Goal: Information Seeking & Learning: Learn about a topic

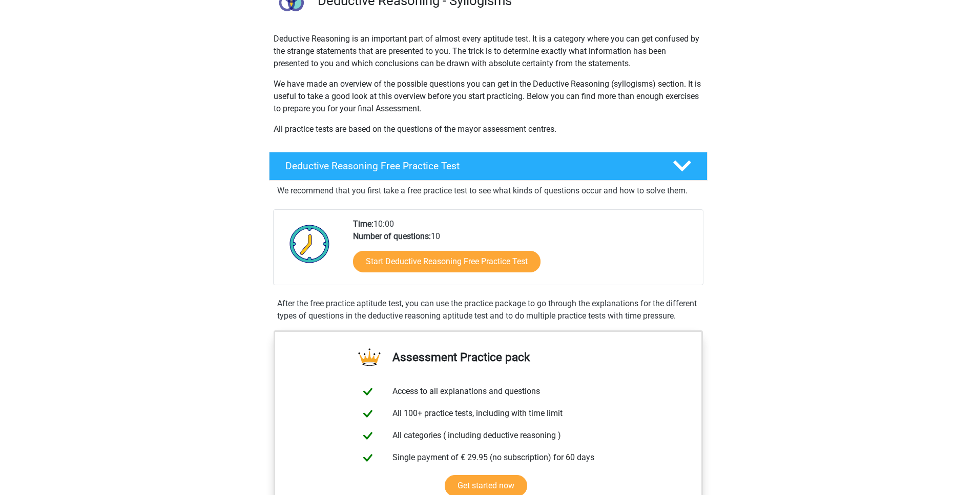
scroll to position [102, 0]
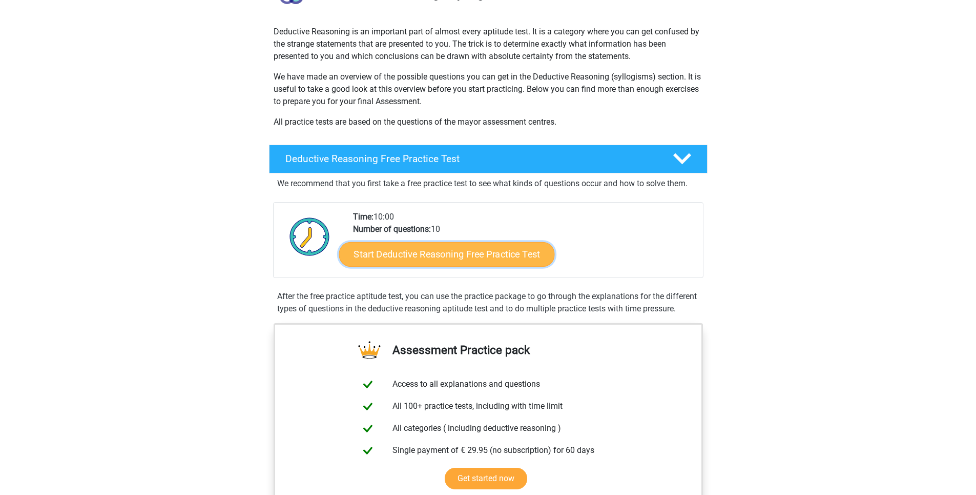
click at [432, 251] on link "Start Deductive Reasoning Free Practice Test" at bounding box center [447, 253] width 216 height 25
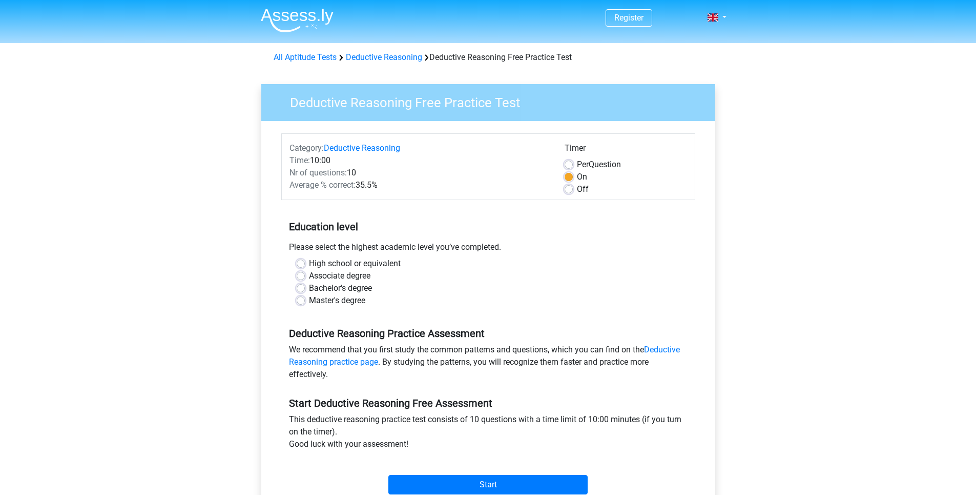
click at [309, 286] on label "Bachelor's degree" at bounding box center [340, 288] width 63 height 12
click at [300, 286] on input "Bachelor's degree" at bounding box center [301, 287] width 8 height 10
radio input "true"
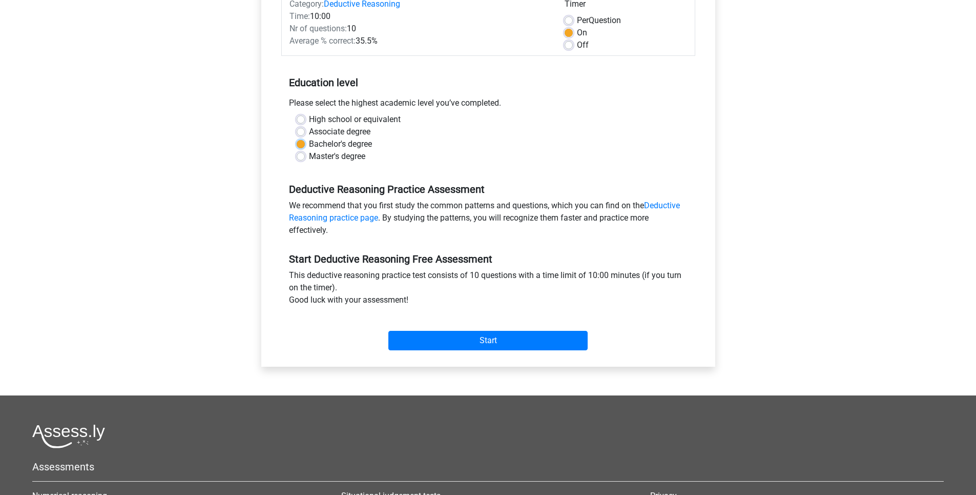
scroll to position [154, 0]
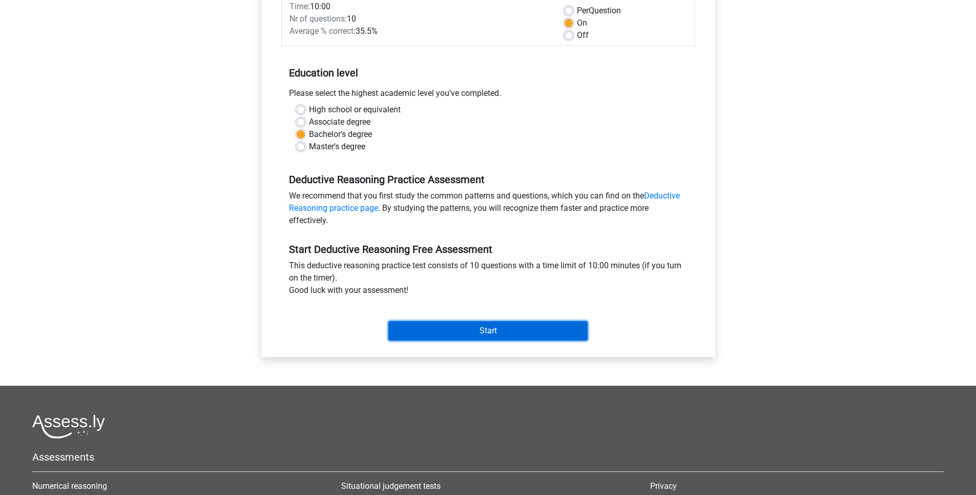
click at [492, 330] on input "Start" at bounding box center [487, 330] width 199 height 19
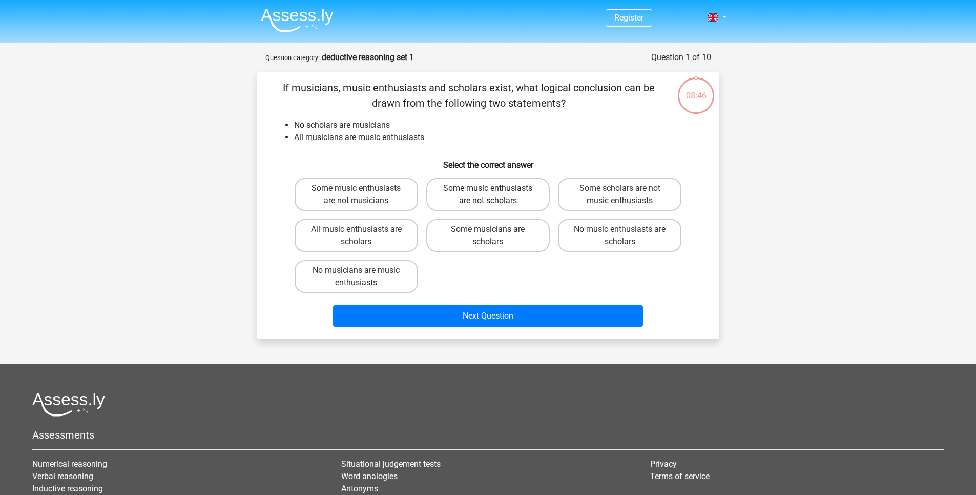
click at [514, 198] on label "Some music enthusiasts are not scholars" at bounding box center [488, 194] width 124 height 33
click at [495, 195] on input "Some music enthusiasts are not scholars" at bounding box center [491, 191] width 7 height 7
radio input "true"
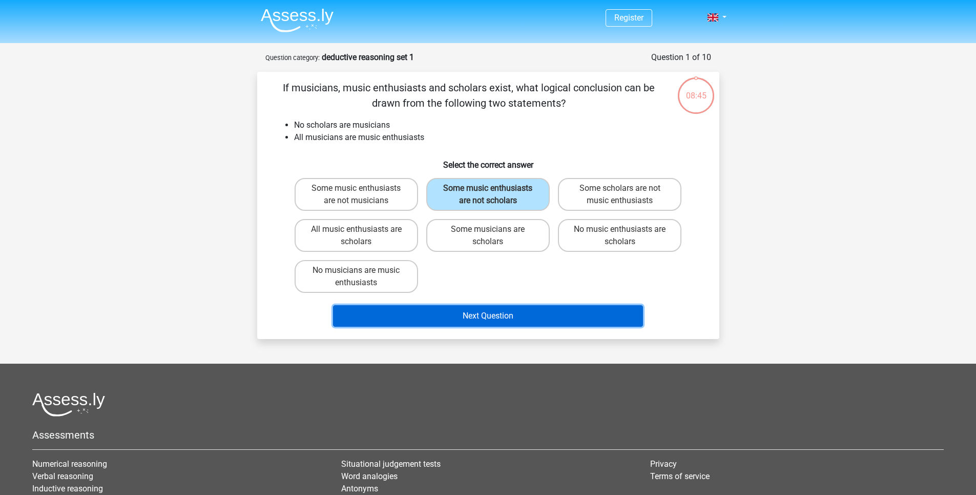
click at [499, 313] on button "Next Question" at bounding box center [488, 316] width 310 height 22
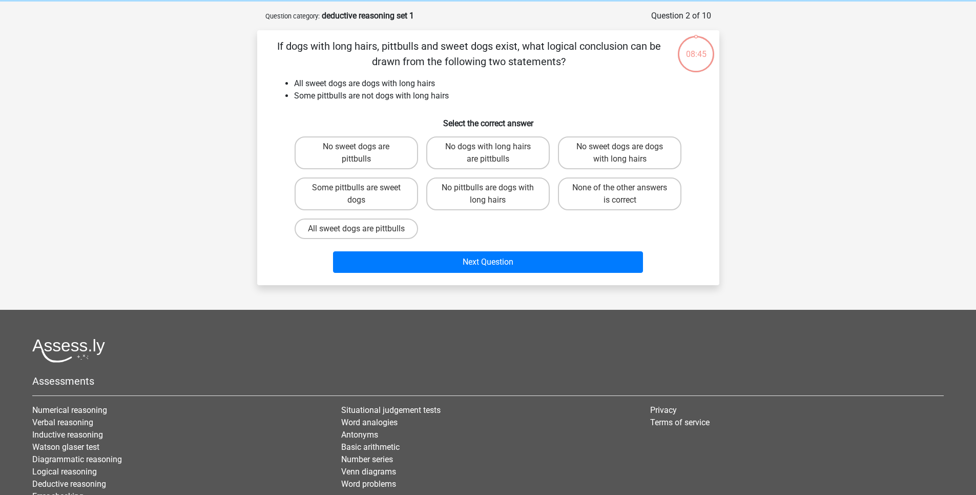
scroll to position [51, 0]
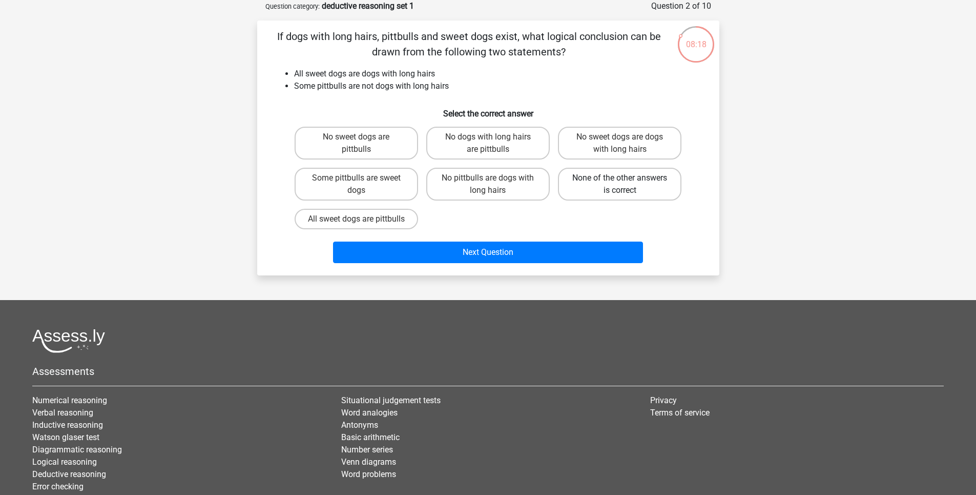
click at [583, 185] on label "None of the other answers is correct" at bounding box center [620, 184] width 124 height 33
click at [620, 184] on input "None of the other answers is correct" at bounding box center [623, 181] width 7 height 7
radio input "true"
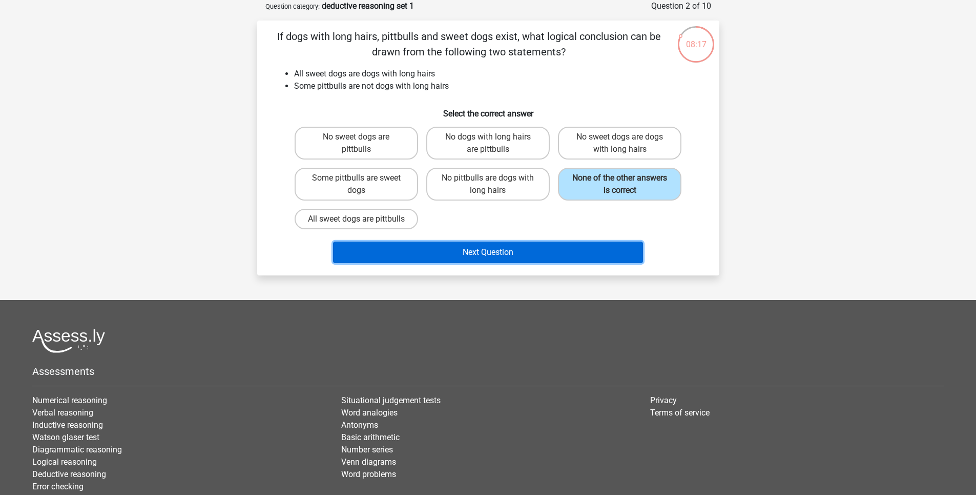
click at [495, 263] on button "Next Question" at bounding box center [488, 252] width 310 height 22
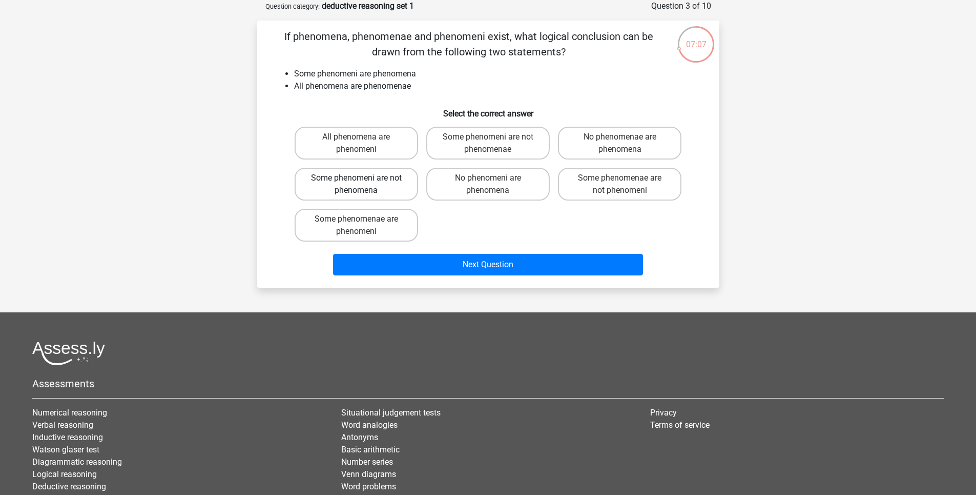
click at [392, 181] on label "Some phenomeni are not phenomena" at bounding box center [357, 184] width 124 height 33
click at [363, 181] on input "Some phenomeni are not phenomena" at bounding box center [359, 181] width 7 height 7
radio input "true"
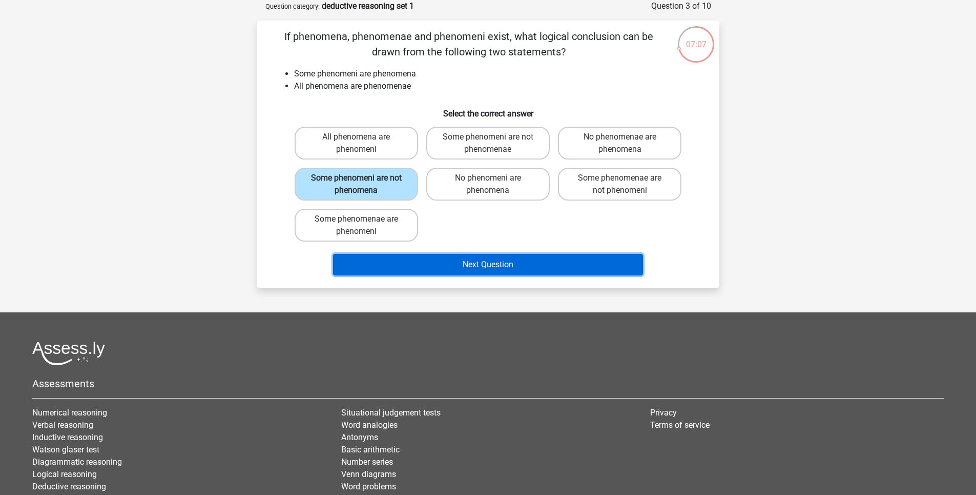
click at [386, 258] on button "Next Question" at bounding box center [488, 265] width 310 height 22
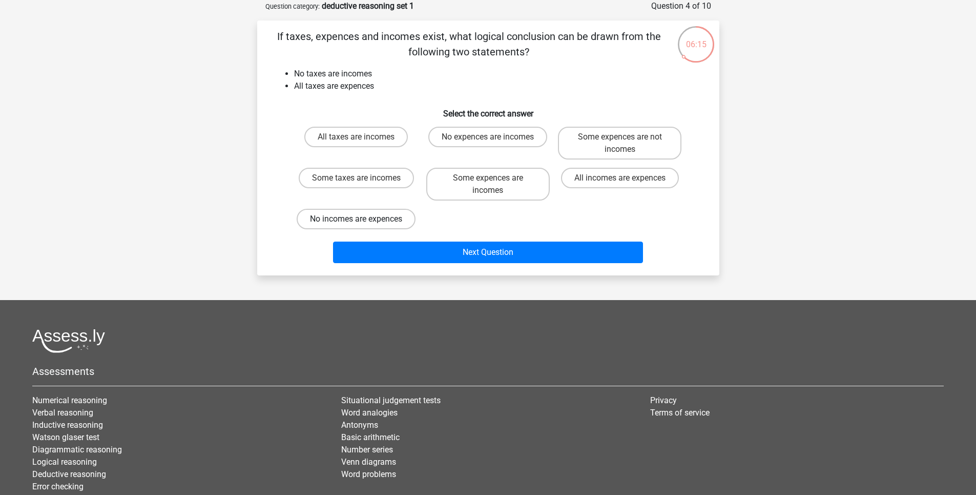
click at [381, 219] on label "No incomes are expences" at bounding box center [356, 219] width 119 height 20
click at [363, 219] on input "No incomes are expences" at bounding box center [359, 222] width 7 height 7
radio input "true"
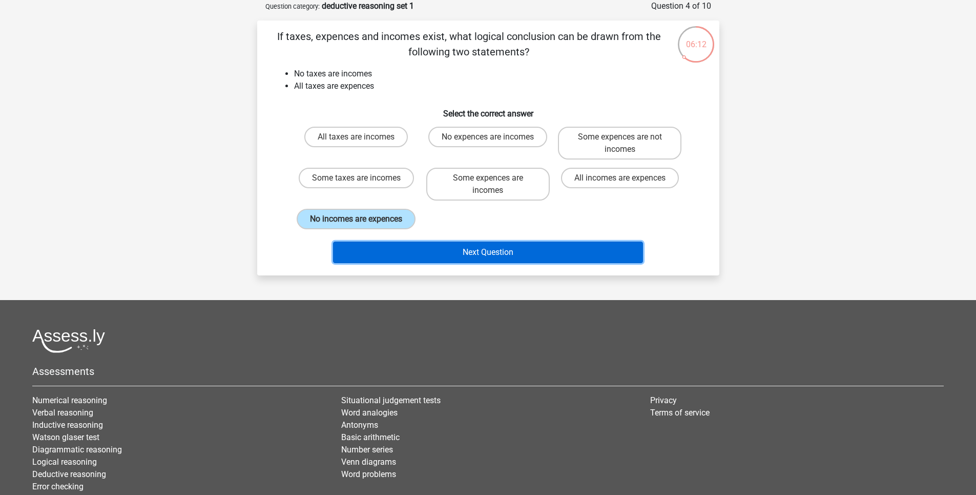
click at [436, 252] on button "Next Question" at bounding box center [488, 252] width 310 height 22
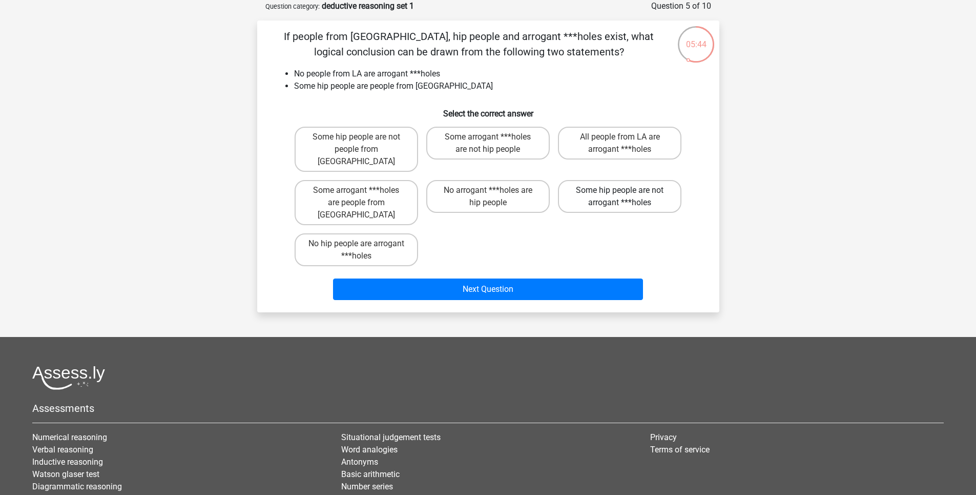
click at [587, 189] on label "Some hip people are not arrogant ***holes" at bounding box center [620, 196] width 124 height 33
click at [620, 190] on input "Some hip people are not arrogant ***holes" at bounding box center [623, 193] width 7 height 7
radio input "true"
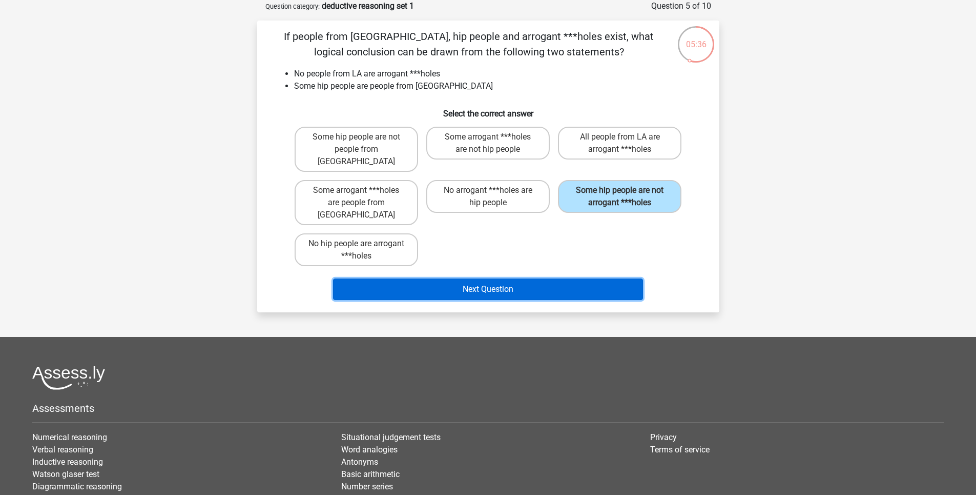
click at [453, 278] on button "Next Question" at bounding box center [488, 289] width 310 height 22
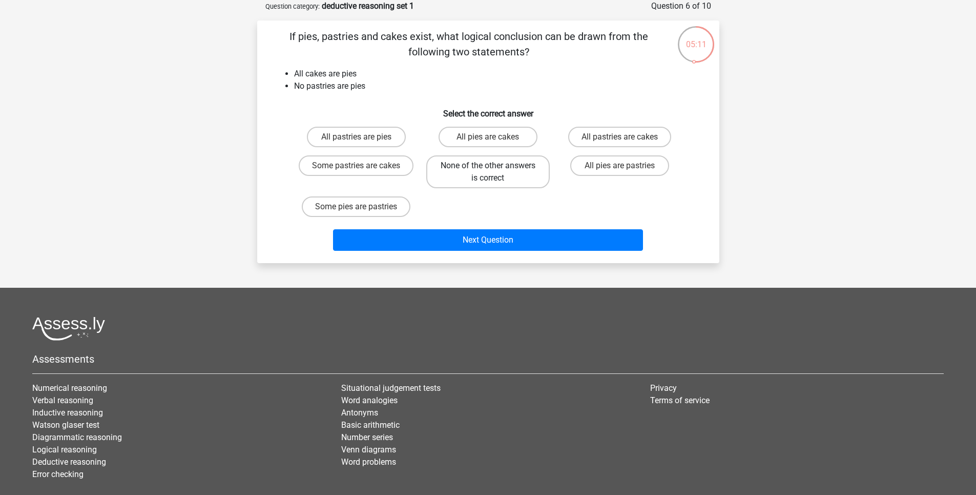
click at [462, 172] on label "None of the other answers is correct" at bounding box center [488, 171] width 124 height 33
click at [488, 172] on input "None of the other answers is correct" at bounding box center [491, 169] width 7 height 7
radio input "true"
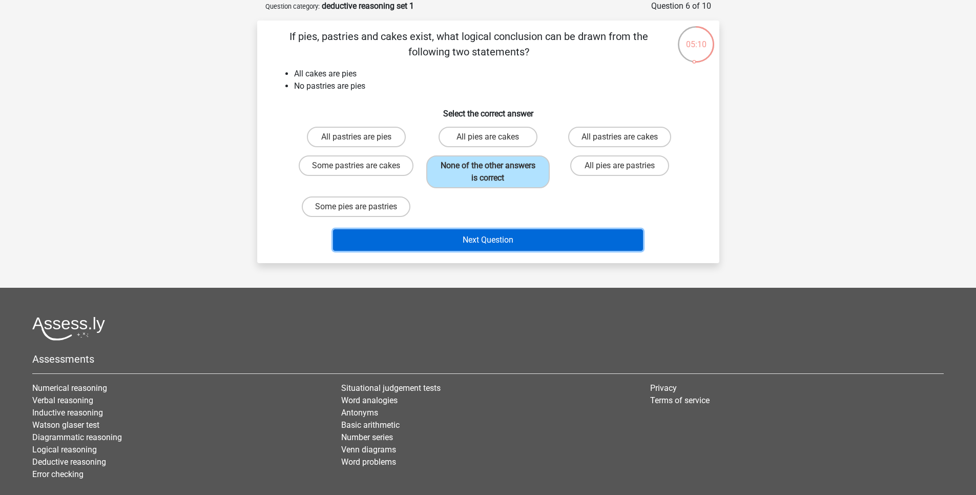
click at [464, 238] on button "Next Question" at bounding box center [488, 240] width 310 height 22
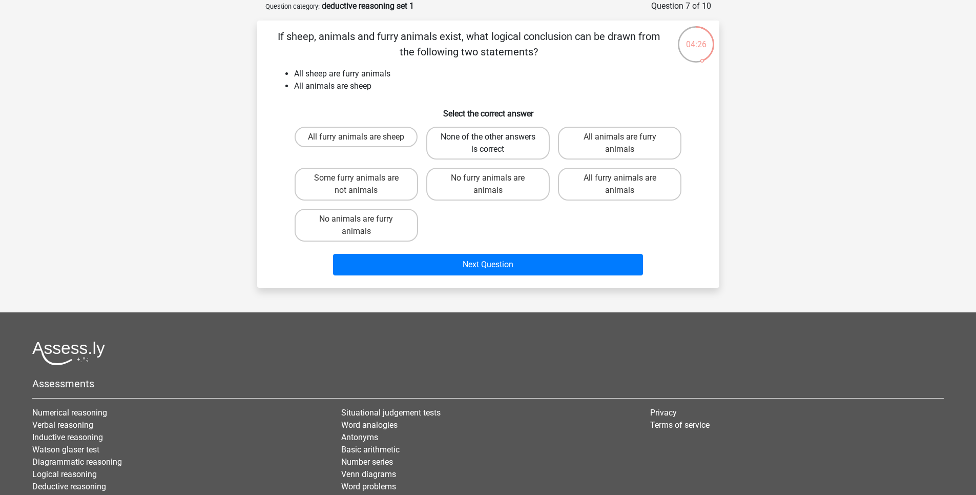
click at [466, 143] on label "None of the other answers is correct" at bounding box center [488, 143] width 124 height 33
click at [488, 143] on input "None of the other answers is correct" at bounding box center [491, 140] width 7 height 7
radio input "true"
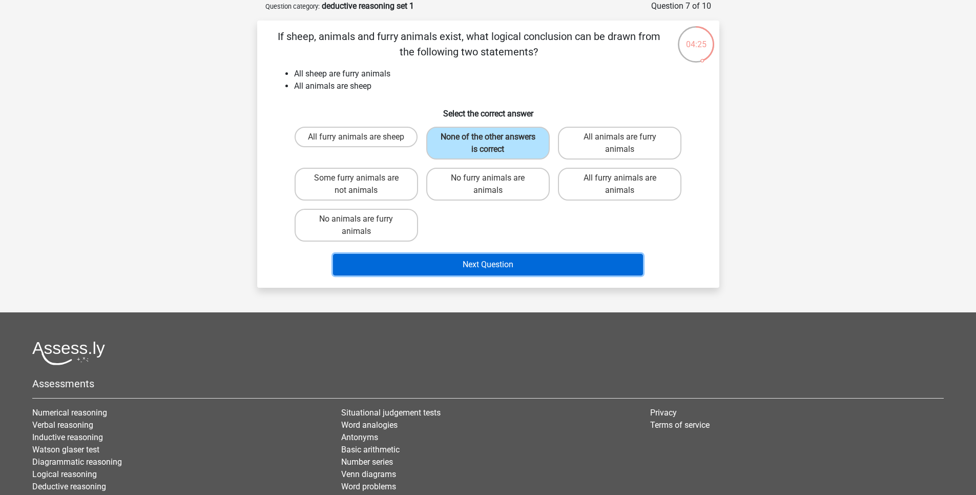
click at [446, 264] on button "Next Question" at bounding box center [488, 265] width 310 height 22
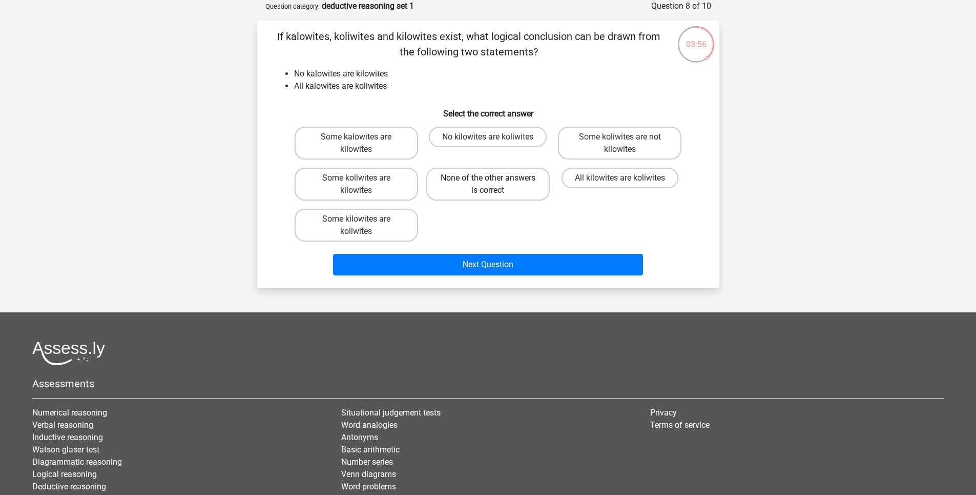
click at [462, 187] on label "None of the other answers is correct" at bounding box center [488, 184] width 124 height 33
click at [488, 184] on input "None of the other answers is correct" at bounding box center [491, 181] width 7 height 7
radio input "true"
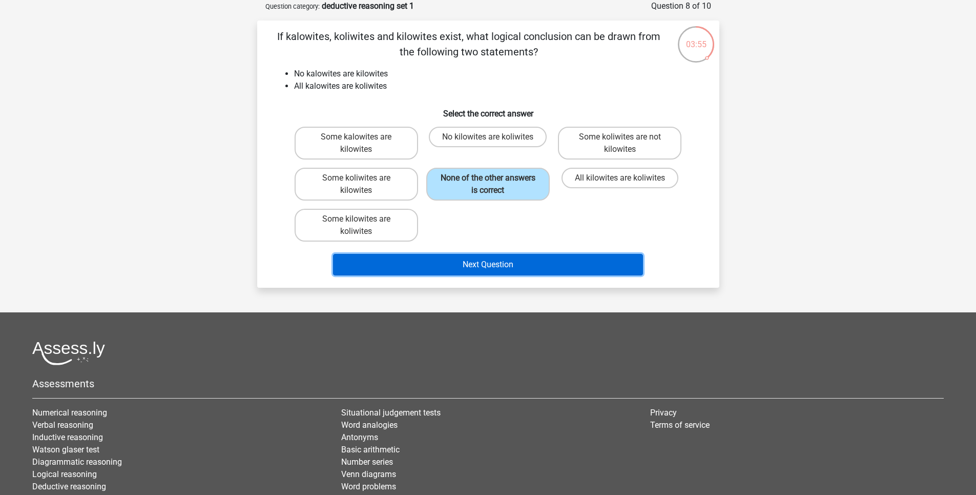
click at [447, 264] on button "Next Question" at bounding box center [488, 265] width 310 height 22
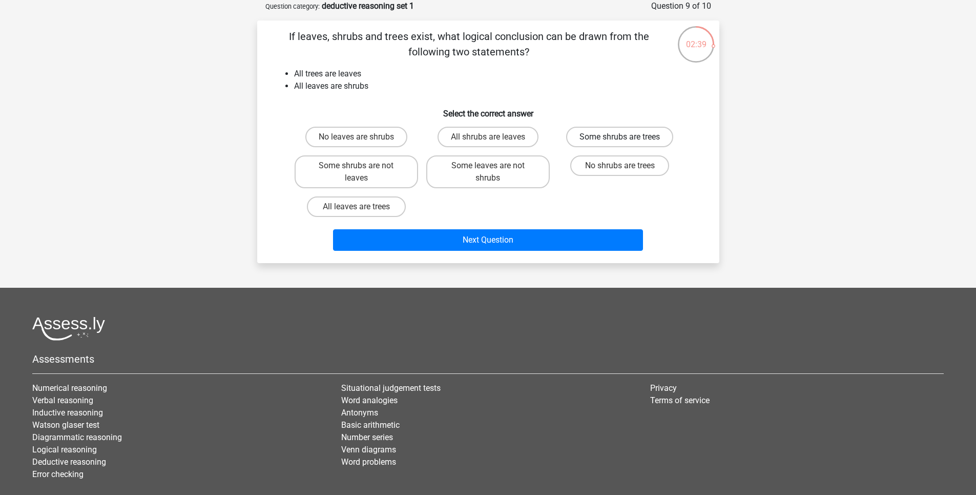
click at [593, 136] on label "Some shrubs are trees" at bounding box center [619, 137] width 107 height 20
click at [620, 137] on input "Some shrubs are trees" at bounding box center [623, 140] width 7 height 7
radio input "true"
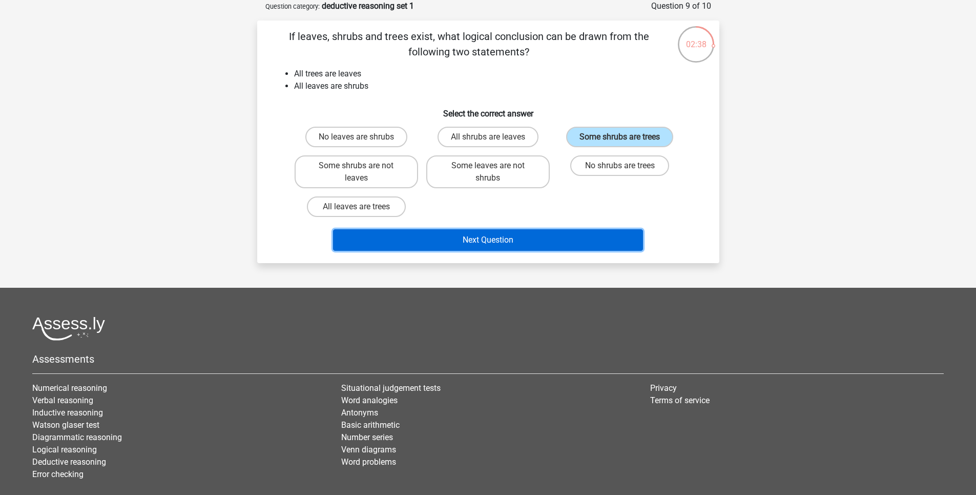
click at [466, 231] on button "Next Question" at bounding box center [488, 240] width 310 height 22
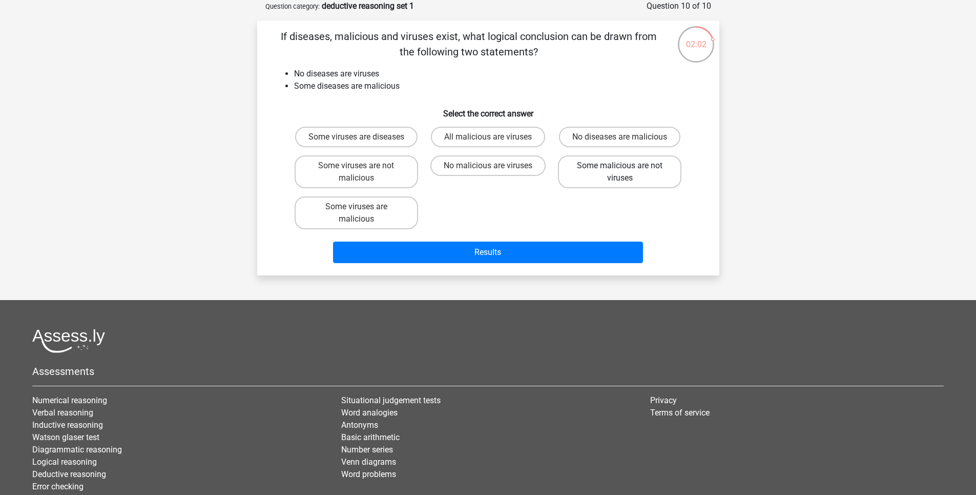
click at [647, 188] on label "Some malicious are not viruses" at bounding box center [620, 171] width 124 height 33
click at [627, 172] on input "Some malicious are not viruses" at bounding box center [623, 169] width 7 height 7
radio input "true"
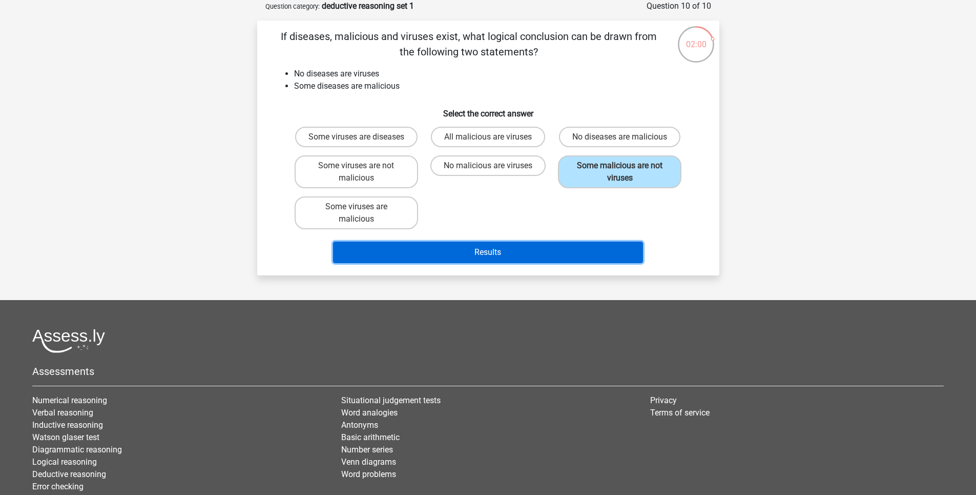
click at [481, 263] on button "Results" at bounding box center [488, 252] width 310 height 22
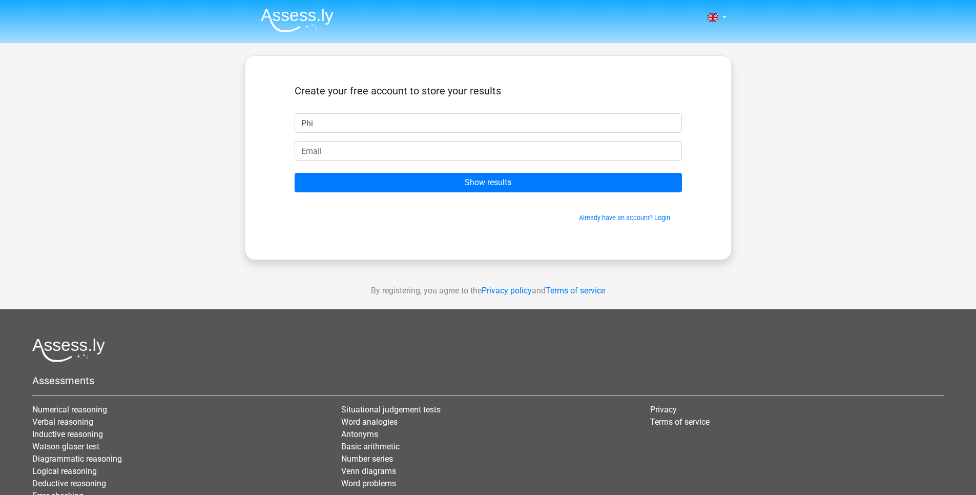
type input "Philip"
click at [319, 146] on input "email" at bounding box center [488, 150] width 387 height 19
type input "londonphil95@gmail.com"
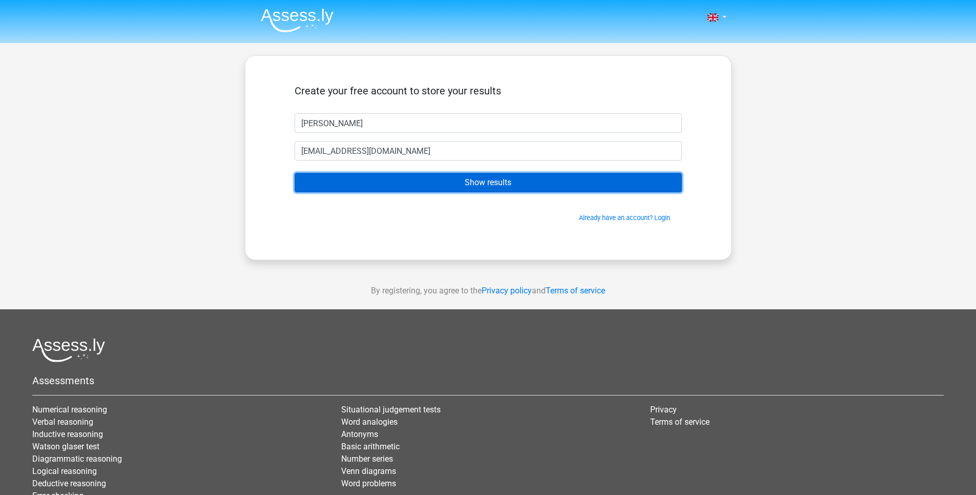
click at [383, 185] on input "Show results" at bounding box center [488, 182] width 387 height 19
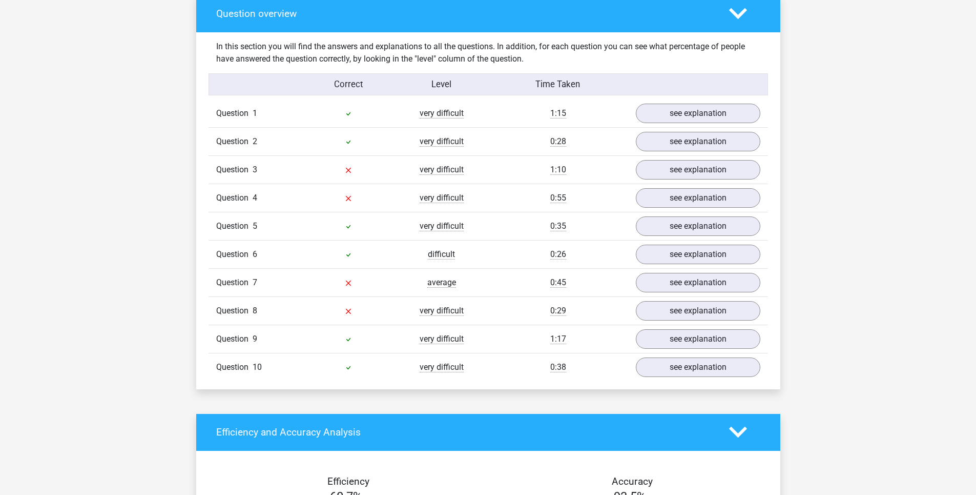
scroll to position [769, 0]
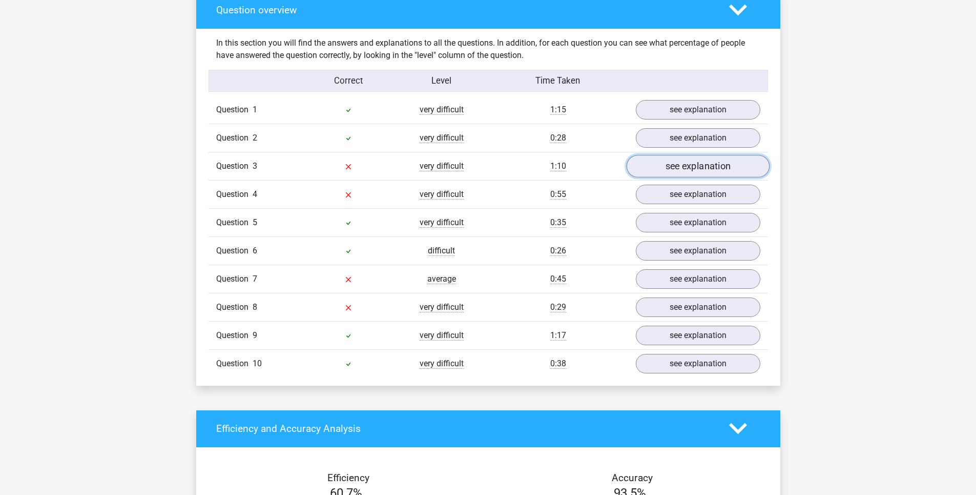
click at [677, 169] on link "see explanation" at bounding box center [697, 166] width 143 height 23
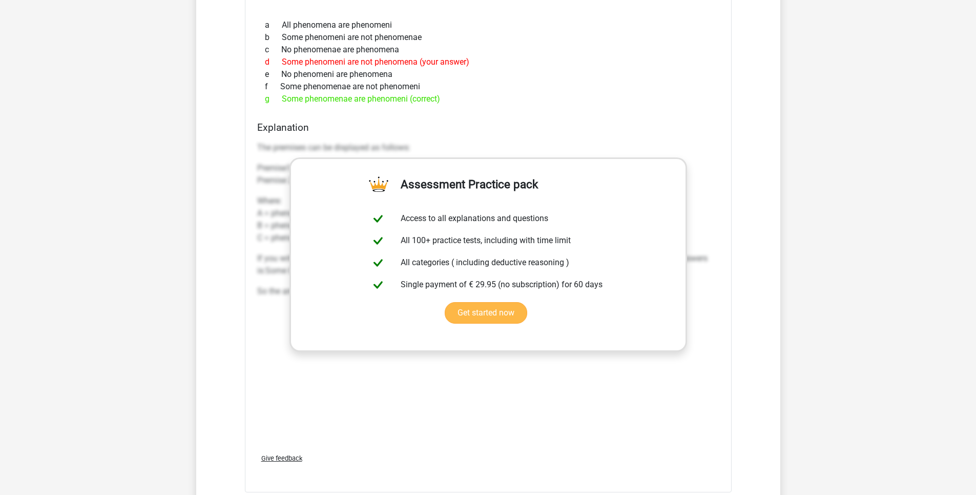
scroll to position [1025, 0]
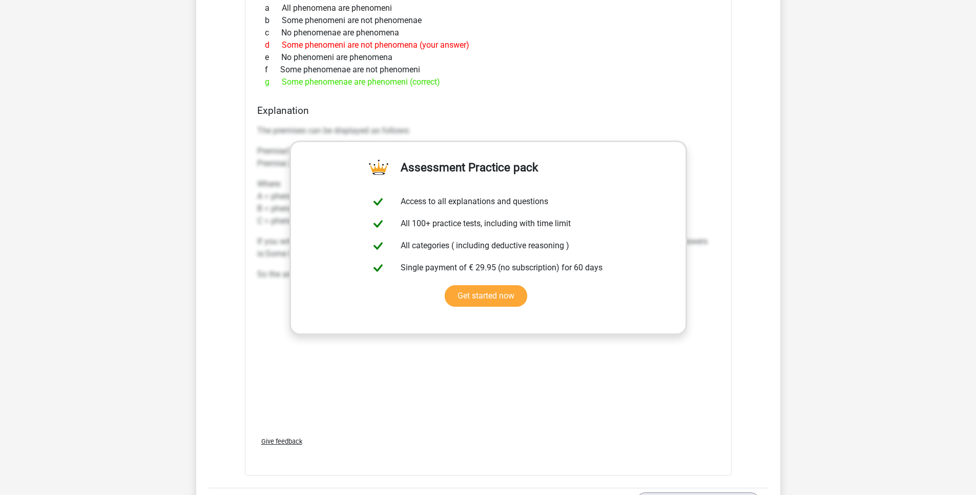
click at [430, 383] on div "The premises can be displayed as follows: Premise1: Some B are A Premise 2: All…" at bounding box center [488, 273] width 462 height 307
click at [527, 306] on link "Get started now" at bounding box center [486, 296] width 83 height 22
